Goal: Task Accomplishment & Management: Manage account settings

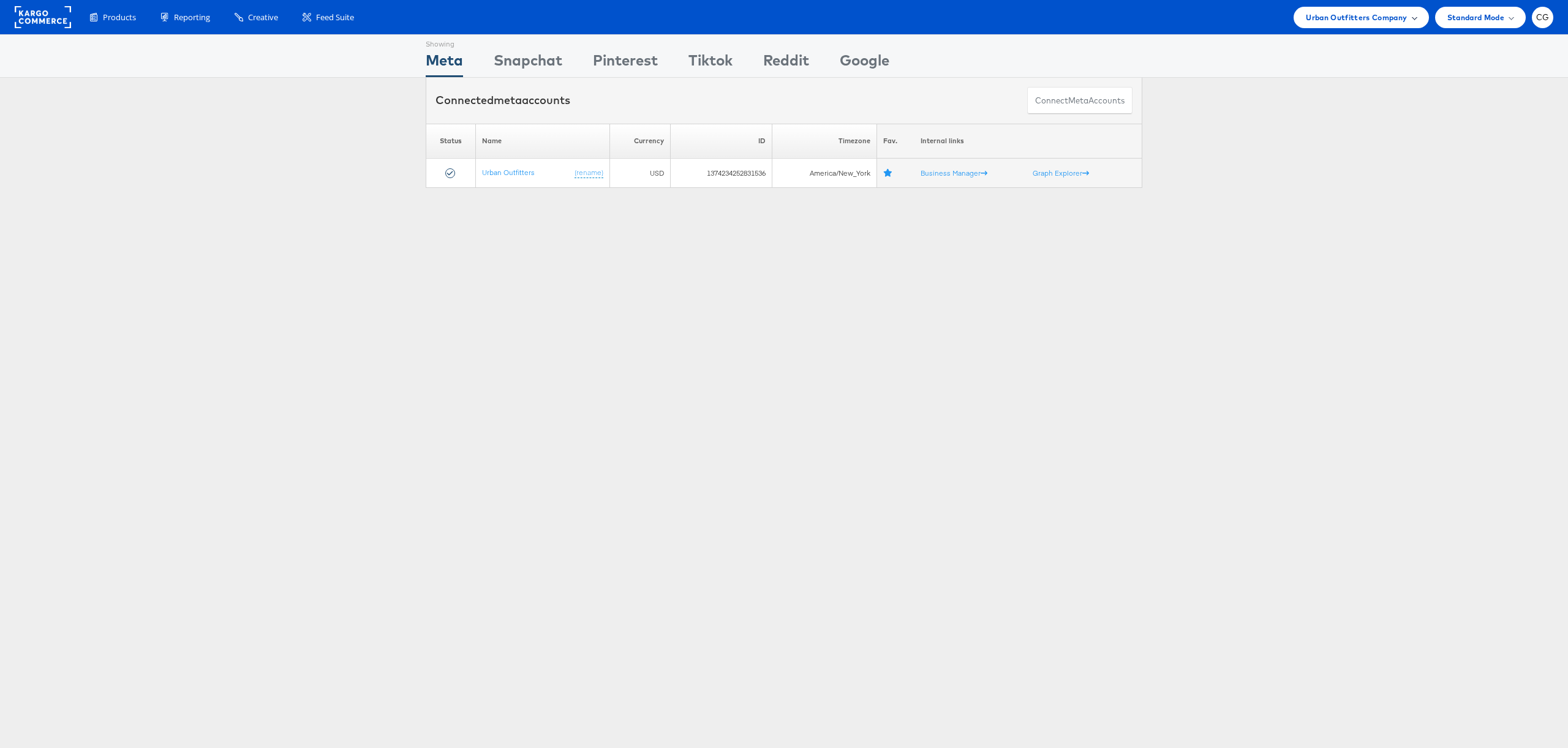
click at [1371, 21] on span "Urban Outfitters Company" at bounding box center [1356, 17] width 101 height 13
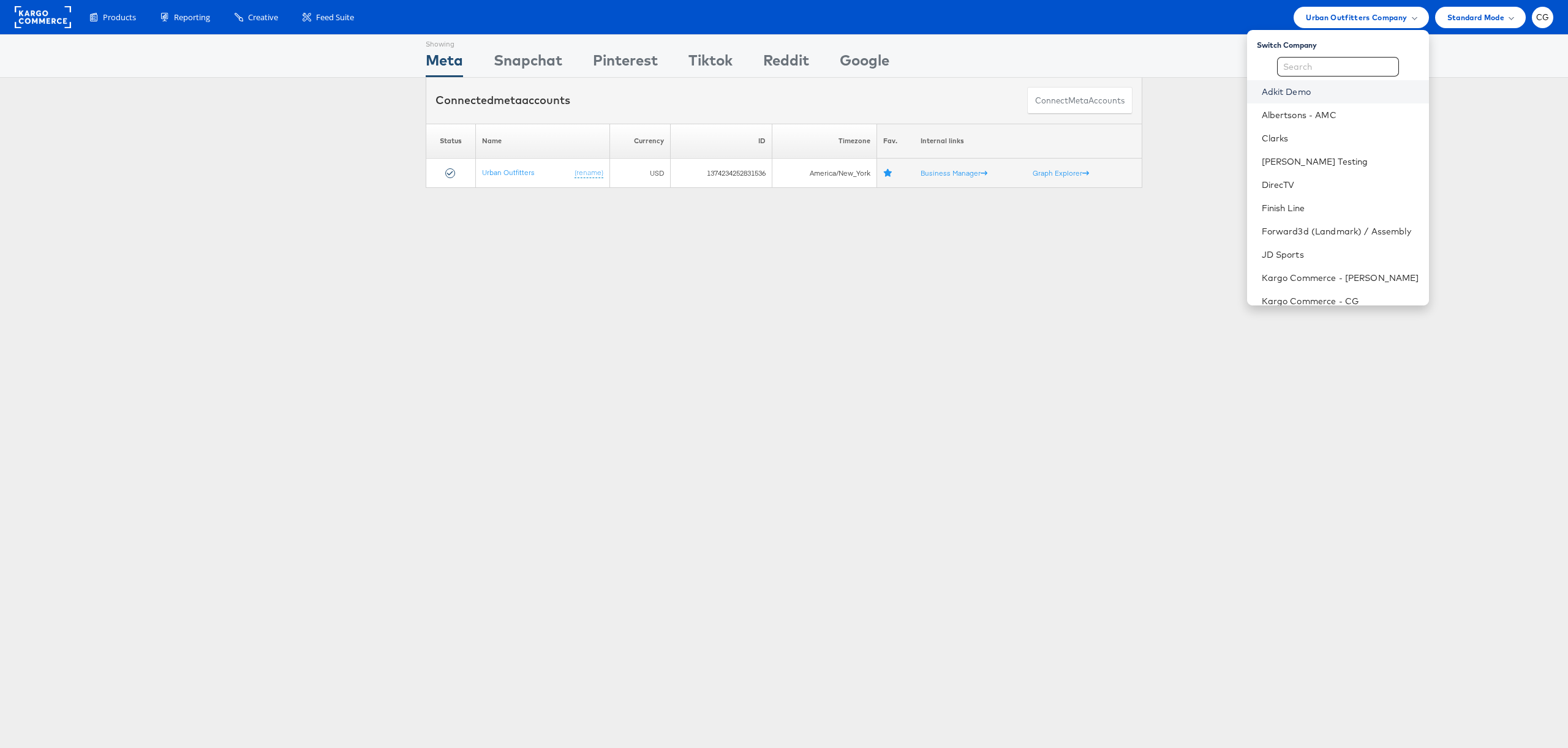
click at [1307, 94] on link "Adkit Demo" at bounding box center [1340, 91] width 157 height 12
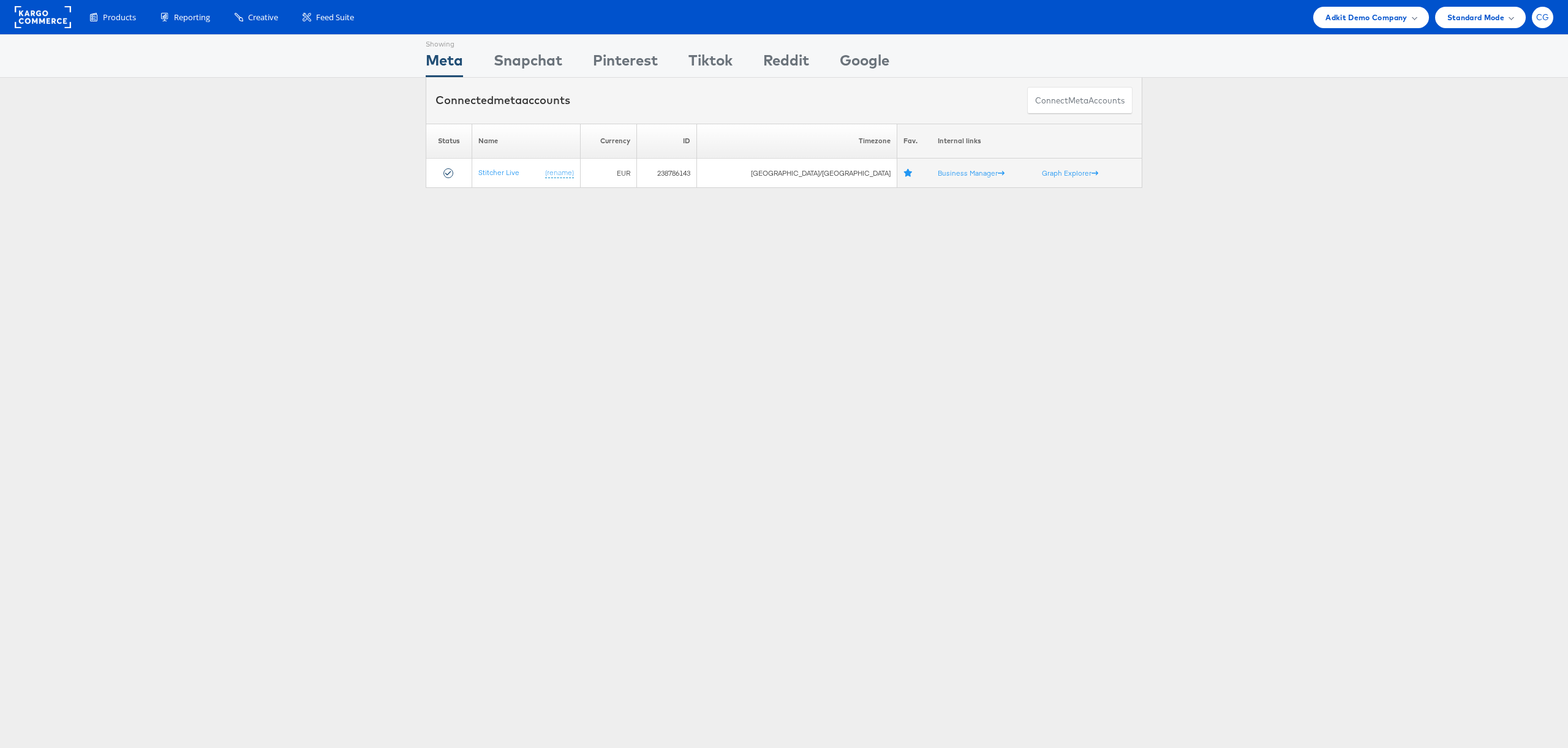
click at [1548, 23] on div "CG" at bounding box center [1543, 17] width 22 height 22
click at [1463, 118] on div "ADKIT" at bounding box center [1455, 118] width 34 height 14
